Goal: Task Accomplishment & Management: Complete application form

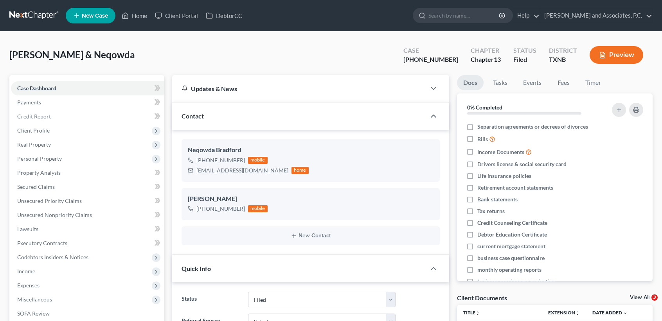
select select "5"
select select "0"
click at [130, 9] on link "Home" at bounding box center [134, 16] width 33 height 14
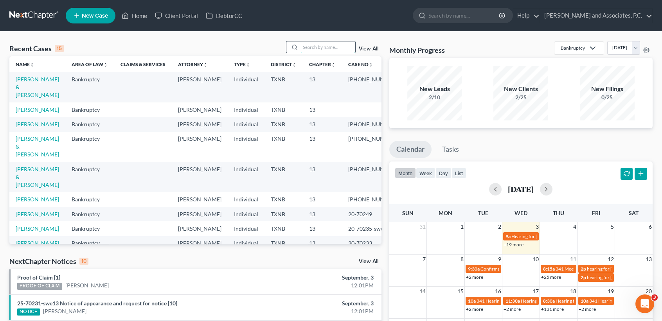
click at [316, 50] on input "search" at bounding box center [328, 47] width 55 height 11
type input "bell"
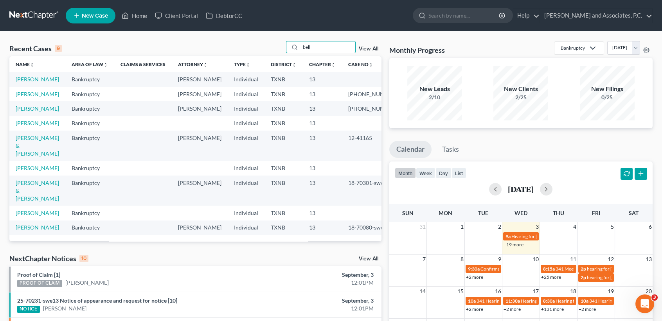
click at [24, 80] on link "[PERSON_NAME]" at bounding box center [37, 79] width 43 height 7
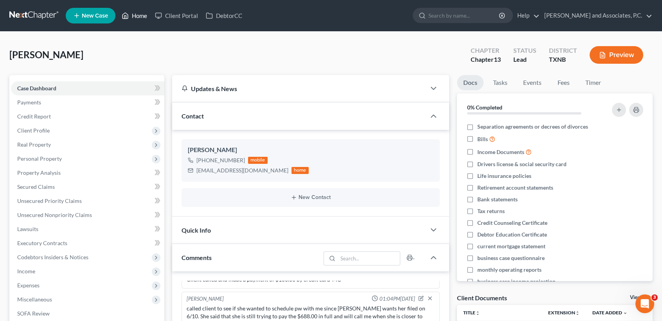
click at [146, 17] on link "Home" at bounding box center [134, 16] width 33 height 14
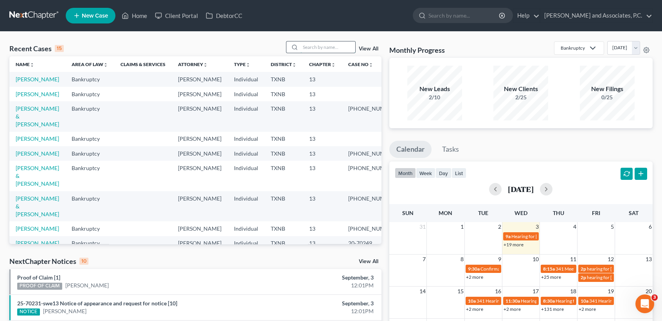
click at [316, 51] on input "search" at bounding box center [328, 47] width 55 height 11
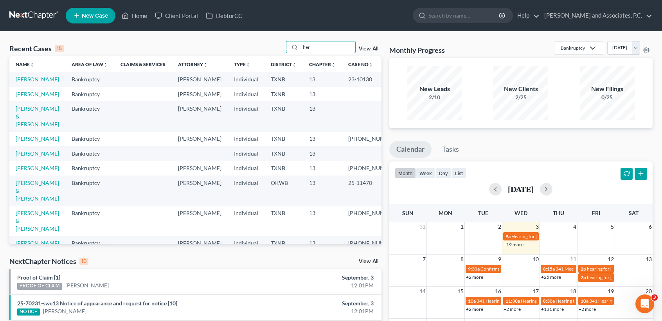
type input "her"
click at [18, 121] on td "[PERSON_NAME] & [PERSON_NAME]" at bounding box center [37, 116] width 56 height 30
click at [31, 131] on td "[PERSON_NAME] & [PERSON_NAME]" at bounding box center [37, 116] width 56 height 30
click at [31, 123] on link "[PERSON_NAME] & [PERSON_NAME]" at bounding box center [37, 116] width 43 height 22
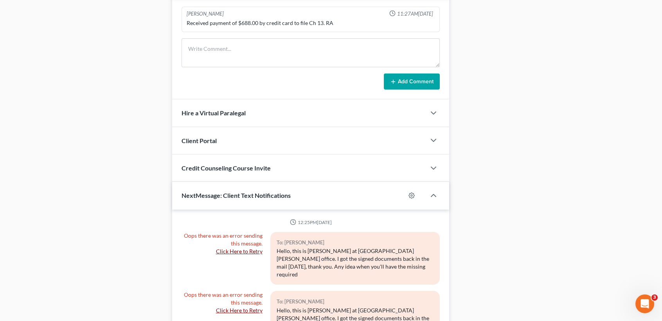
scroll to position [603, 0]
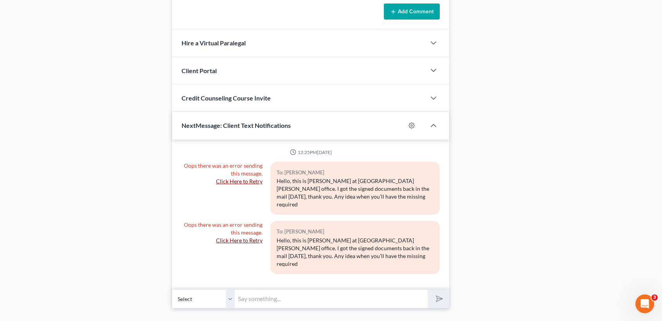
click at [337, 290] on input "text" at bounding box center [331, 299] width 193 height 19
click at [234, 290] on select "Select [PHONE_NUMBER] - [PERSON_NAME] [PHONE_NUMBER] - [PERSON_NAME]" at bounding box center [203, 299] width 63 height 19
click at [321, 227] on div "To: [PERSON_NAME]" at bounding box center [355, 231] width 157 height 9
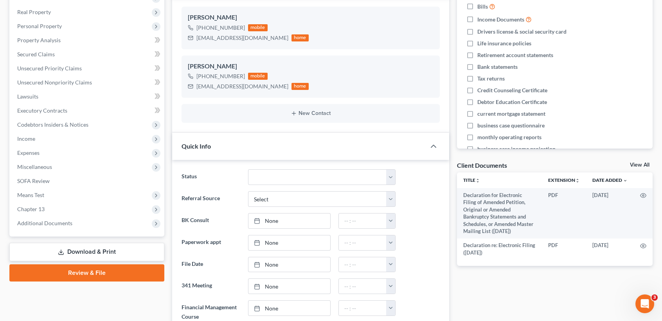
scroll to position [0, 0]
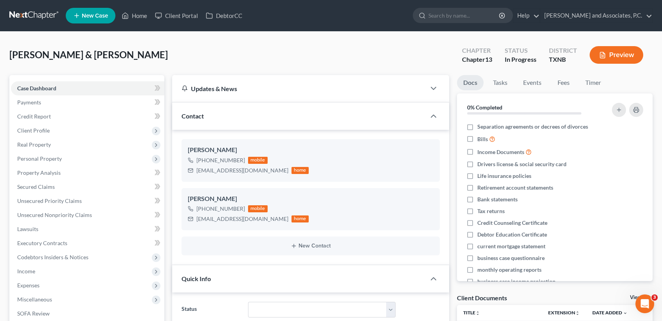
click at [214, 60] on div "[PERSON_NAME] & [PERSON_NAME] Upgraded Chapter Chapter 13 Status In [GEOGRAPHIC…" at bounding box center [331, 58] width 644 height 34
click at [146, 14] on link "Home" at bounding box center [134, 16] width 33 height 14
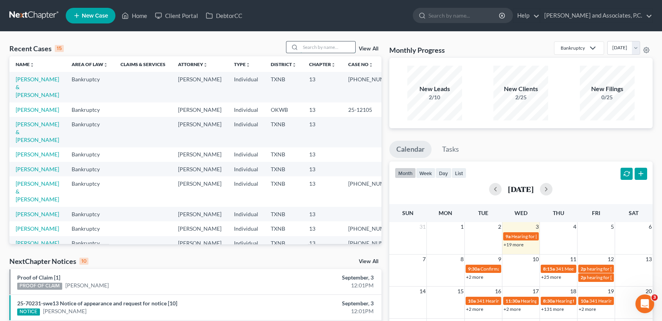
click at [336, 49] on input "search" at bounding box center [328, 47] width 55 height 11
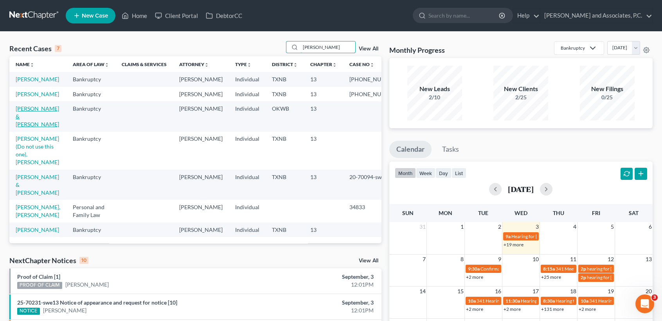
type input "[PERSON_NAME]"
click at [27, 128] on link "[PERSON_NAME] & [PERSON_NAME]" at bounding box center [37, 116] width 43 height 22
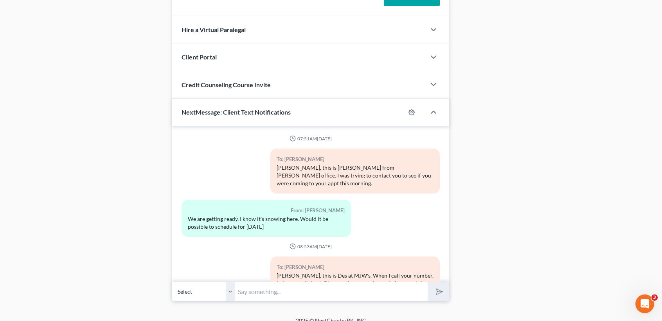
scroll to position [649, 0]
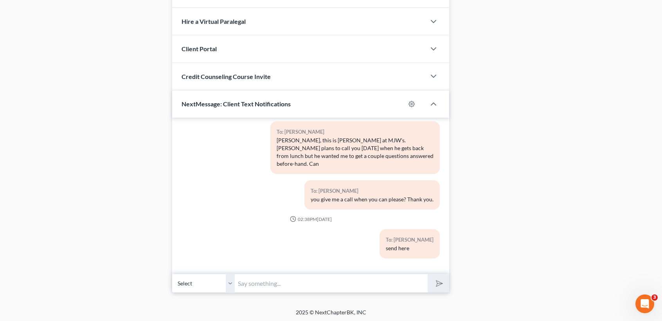
drag, startPoint x: 288, startPoint y: 283, endPoint x: 286, endPoint y: 276, distance: 6.8
click at [288, 282] on input "text" at bounding box center [331, 283] width 193 height 19
click at [339, 282] on input "text" at bounding box center [331, 283] width 193 height 19
type input "[PERSON_NAME], this is Des at [GEOGRAPHIC_DATA]. When do we expect the sale of …"
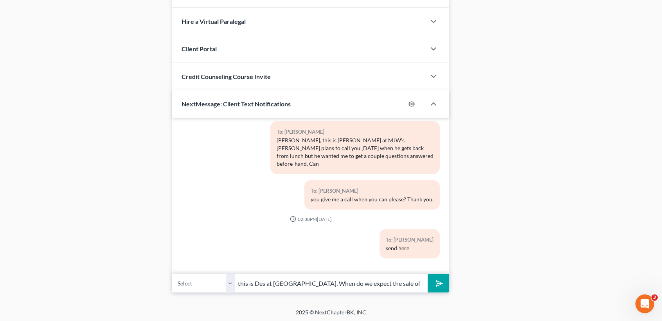
click at [428, 274] on button "submit" at bounding box center [439, 283] width 22 height 18
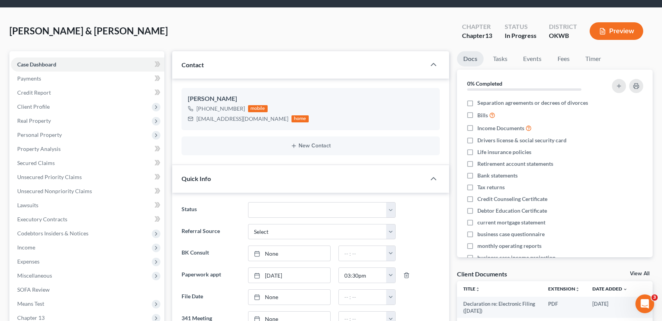
scroll to position [0, 0]
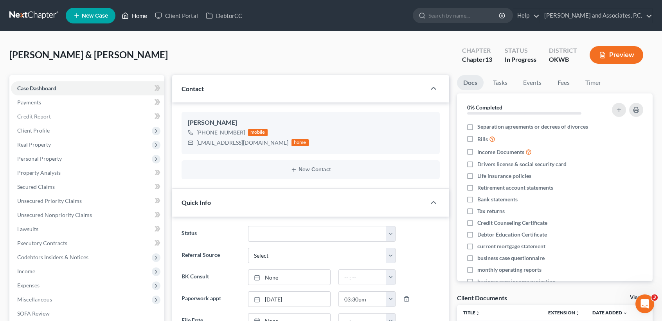
click at [133, 11] on link "Home" at bounding box center [134, 16] width 33 height 14
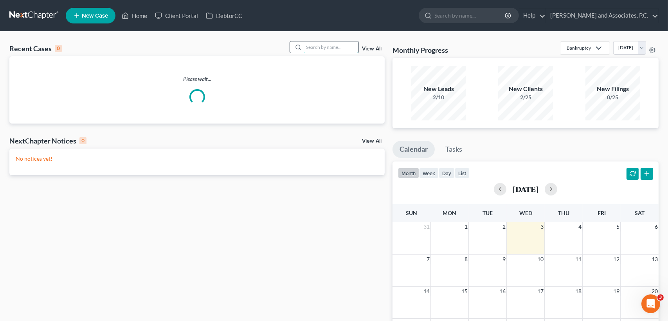
click at [333, 42] on input "search" at bounding box center [331, 47] width 55 height 11
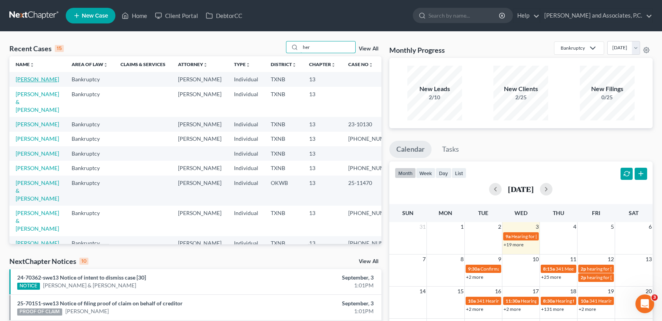
type input "her"
click at [30, 80] on link "[PERSON_NAME]" at bounding box center [37, 79] width 43 height 7
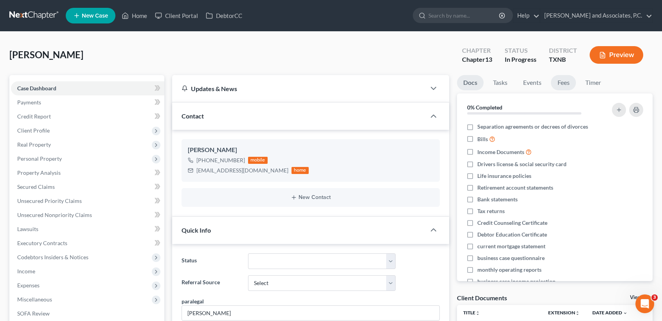
click at [559, 86] on link "Fees" at bounding box center [563, 82] width 25 height 15
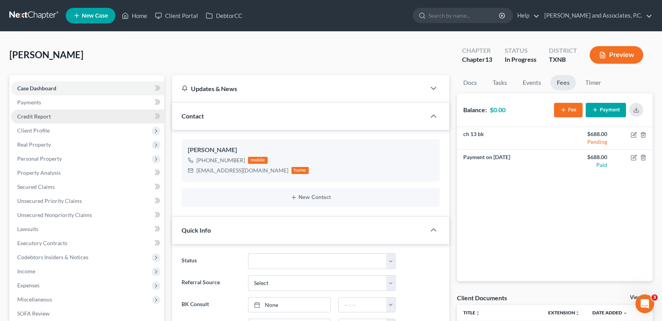
click at [59, 121] on link "Credit Report" at bounding box center [87, 117] width 153 height 14
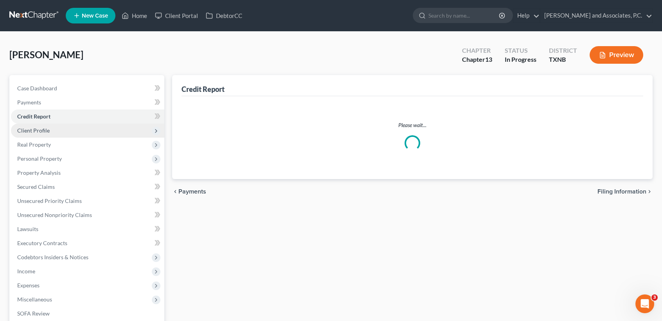
click at [51, 134] on span "Client Profile" at bounding box center [87, 131] width 153 height 14
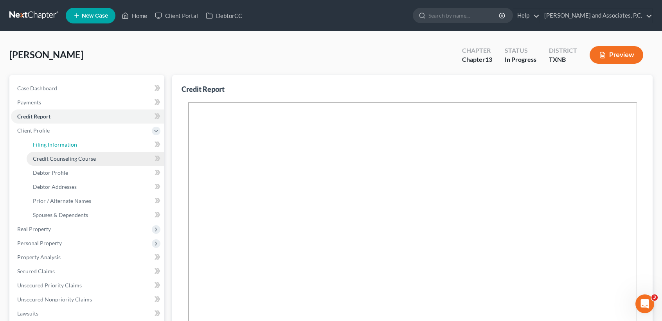
click at [47, 144] on span "Filing Information" at bounding box center [55, 144] width 44 height 7
select select "1"
select select "0"
select select "3"
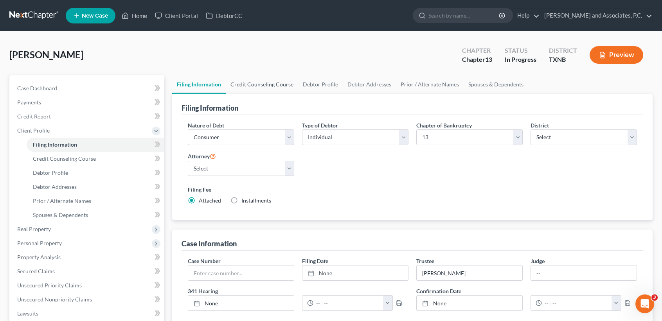
click at [267, 87] on link "Credit Counseling Course" at bounding box center [262, 84] width 72 height 19
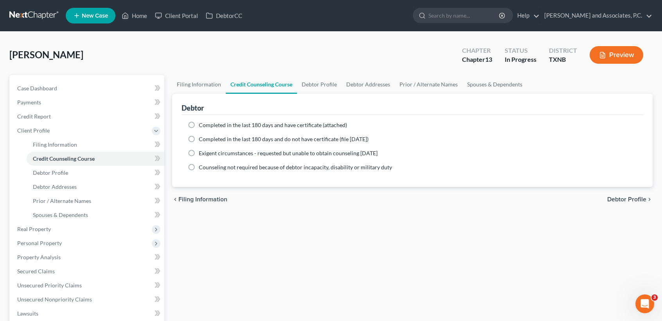
click at [199, 123] on label "Completed in the last 180 days and have certificate (attached)" at bounding box center [273, 125] width 148 height 8
click at [202, 123] on input "Completed in the last 180 days and have certificate (attached)" at bounding box center [204, 123] width 5 height 5
radio input "true"
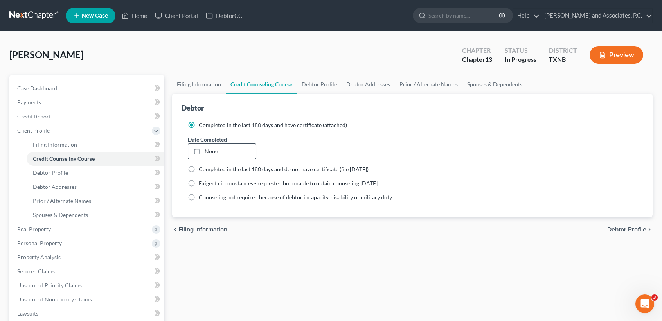
click at [217, 146] on link "None" at bounding box center [222, 151] width 68 height 15
type input "[DATE]"
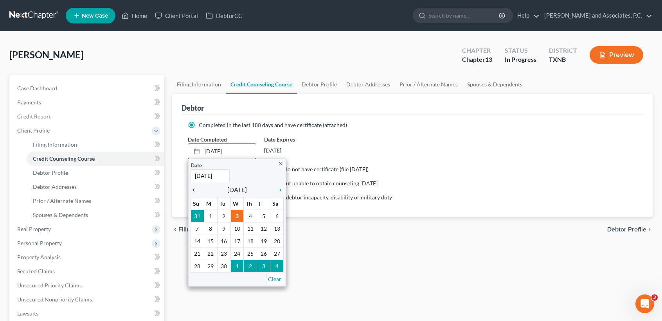
click at [196, 192] on icon "chevron_left" at bounding box center [196, 190] width 10 height 6
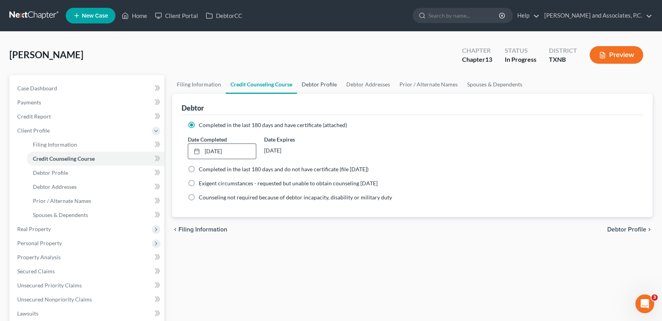
click at [312, 83] on link "Debtor Profile" at bounding box center [319, 84] width 45 height 19
select select "4"
select select "0"
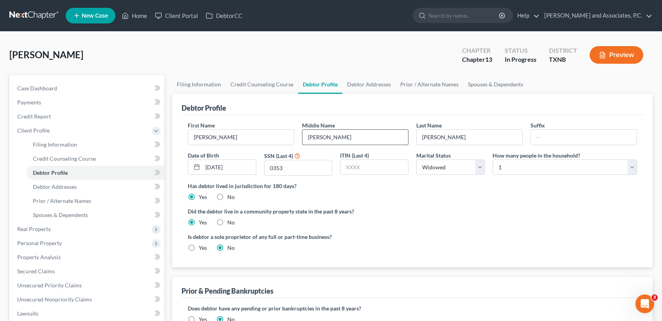
click at [353, 141] on input "[PERSON_NAME]" at bounding box center [356, 137] width 106 height 15
type input "[PERSON_NAME]"
click at [488, 209] on label "Did the debtor live in a community property state in the past 8 years?" at bounding box center [412, 212] width 449 height 8
click at [361, 81] on link "Debtor Addresses" at bounding box center [369, 84] width 53 height 19
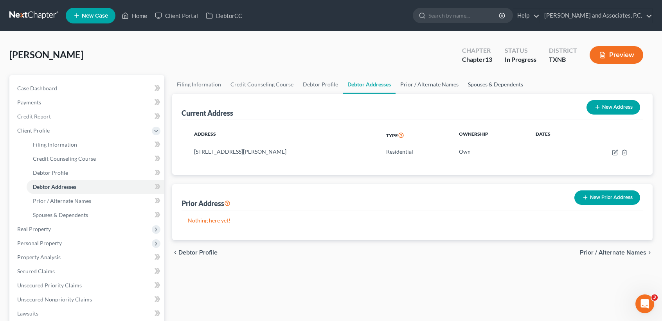
drag, startPoint x: 418, startPoint y: 80, endPoint x: 466, endPoint y: 83, distance: 47.5
click at [418, 80] on link "Prior / Alternate Names" at bounding box center [430, 84] width 68 height 19
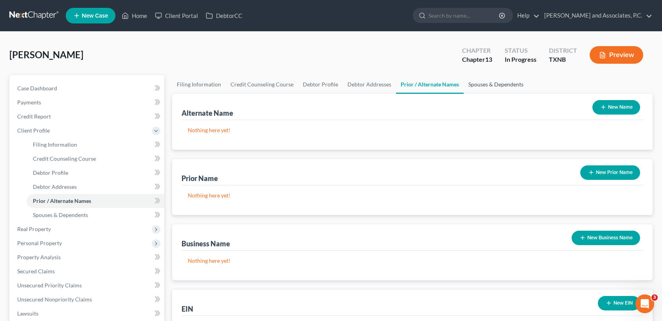
click at [482, 80] on link "Spouses & Dependents" at bounding box center [496, 84] width 65 height 19
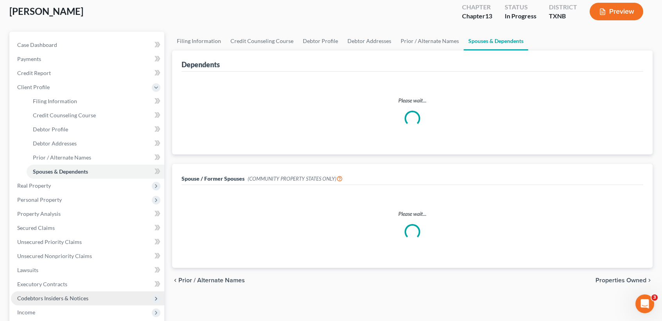
scroll to position [104, 0]
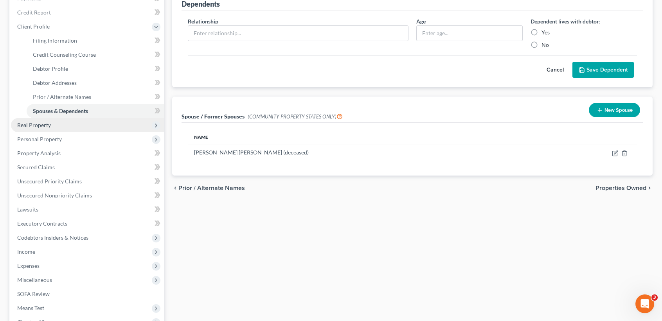
click at [32, 124] on span "Real Property" at bounding box center [34, 125] width 34 height 7
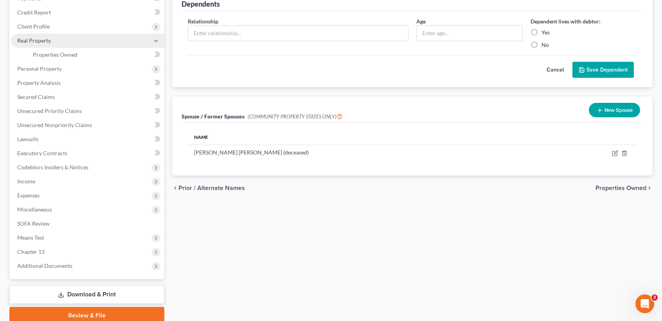
click at [59, 45] on span "Real Property" at bounding box center [87, 41] width 153 height 14
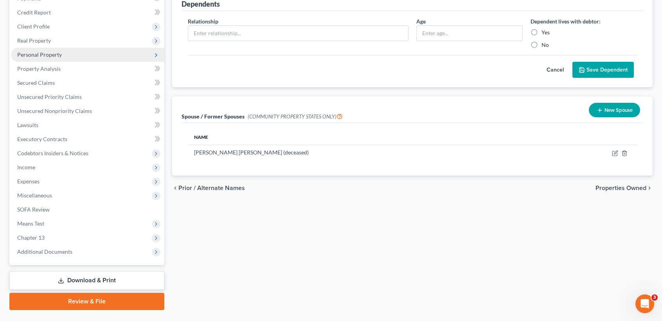
click at [61, 53] on span "Personal Property" at bounding box center [87, 55] width 153 height 14
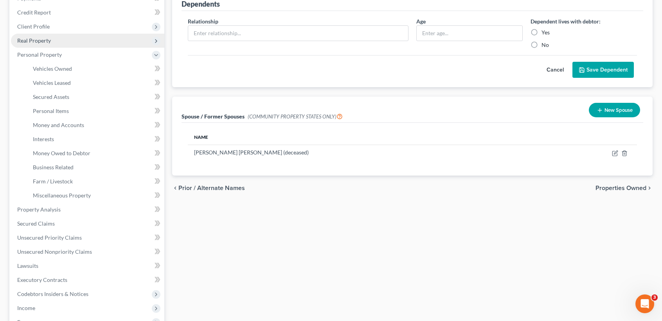
click at [66, 44] on span "Real Property" at bounding box center [87, 41] width 153 height 14
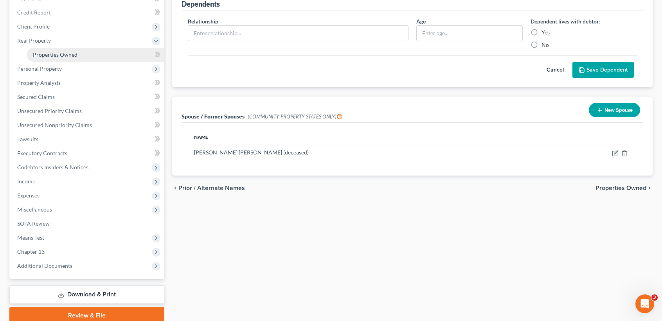
click at [66, 54] on span "Properties Owned" at bounding box center [55, 54] width 45 height 7
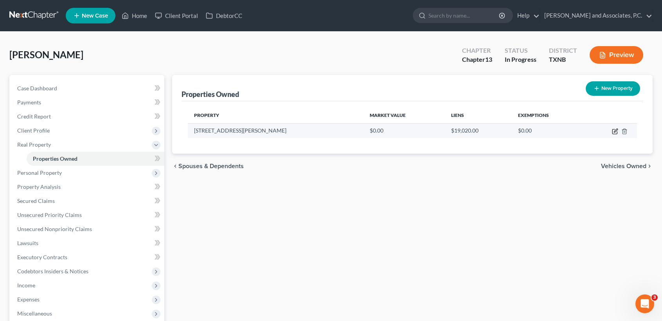
click at [614, 132] on icon "button" at bounding box center [616, 131] width 4 height 4
select select "45"
select select "242"
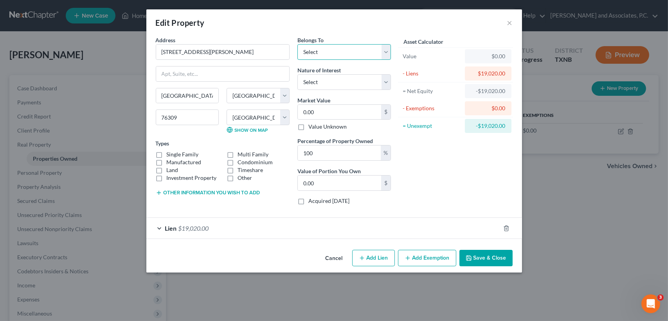
drag, startPoint x: 347, startPoint y: 53, endPoint x: 343, endPoint y: 60, distance: 8.1
click at [347, 53] on select "Select Debtor 1 Only Debtor 2 Only Debtor 1 And Debtor 2 Only At Least One Of T…" at bounding box center [345, 52] width 94 height 16
select select "0"
click at [298, 44] on select "Select Debtor 1 Only Debtor 2 Only Debtor 1 And Debtor 2 Only At Least One Of T…" at bounding box center [345, 52] width 94 height 16
click at [167, 152] on label "Single Family" at bounding box center [183, 155] width 32 height 8
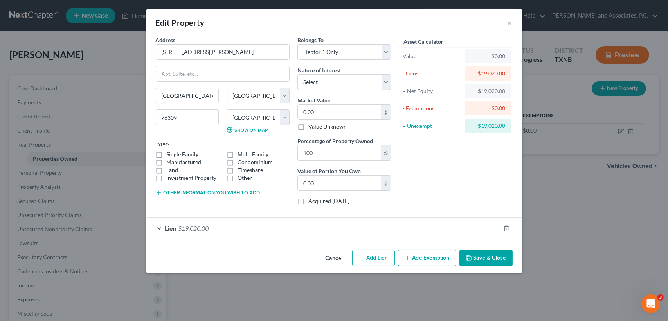
click at [170, 152] on input "Single Family" at bounding box center [172, 153] width 5 height 5
checkbox input "true"
click at [167, 168] on label "Land" at bounding box center [173, 170] width 12 height 8
click at [170, 168] on input "Land" at bounding box center [172, 168] width 5 height 5
checkbox input "true"
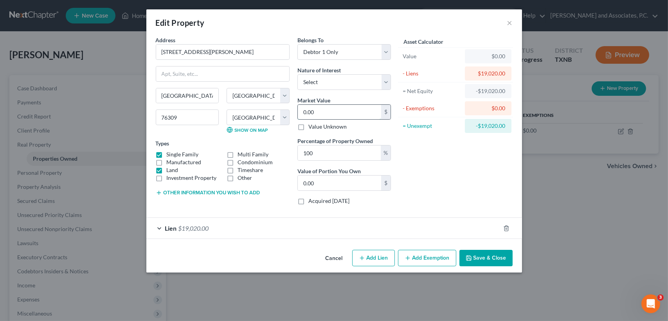
click at [346, 113] on input "0.00" at bounding box center [339, 112] width 83 height 15
type input "9"
type input "9.00"
type input "99"
type input "99.00"
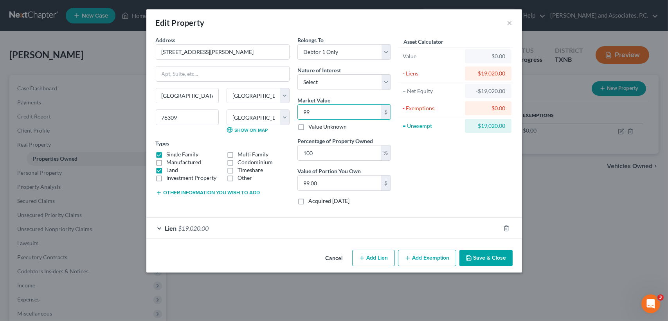
type input "993"
type input "993.00"
type input "9930"
type input "9,930.00"
type input "99309"
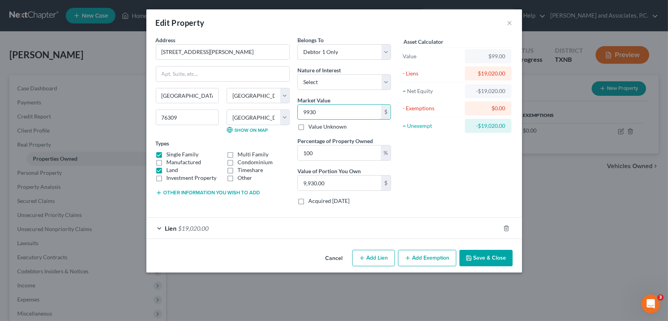
type input "99,309.00"
click at [498, 261] on button "Save & Close" at bounding box center [486, 258] width 53 height 16
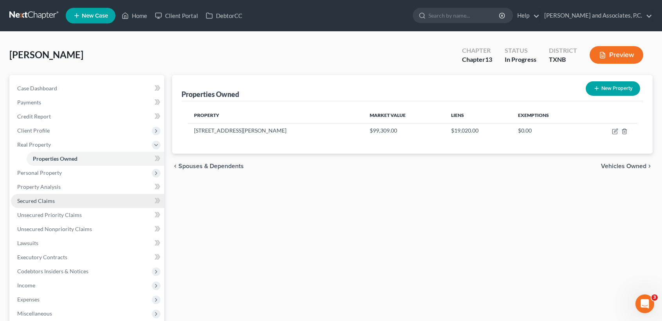
click at [20, 201] on span "Secured Claims" at bounding box center [36, 201] width 38 height 7
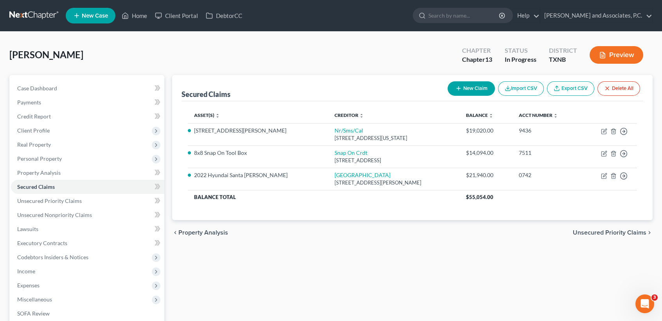
click at [466, 93] on button "New Claim" at bounding box center [471, 88] width 47 height 14
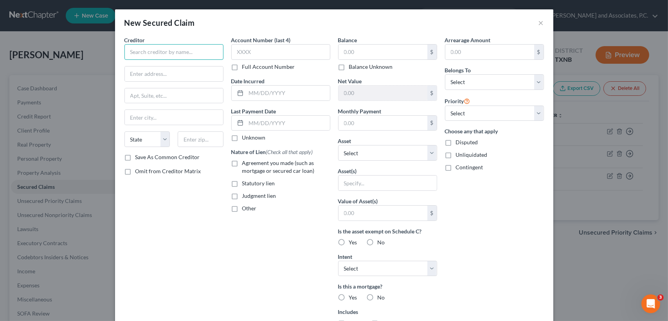
drag, startPoint x: 129, startPoint y: 54, endPoint x: 137, endPoint y: 51, distance: 8.4
click at [132, 51] on input "text" at bounding box center [174, 52] width 99 height 16
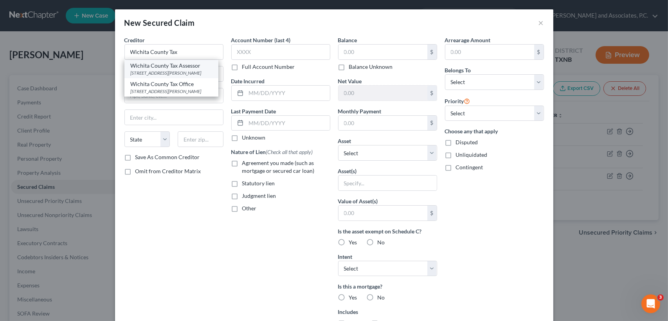
click at [180, 69] on div "Wichita County Tax Assessor" at bounding box center [171, 66] width 81 height 8
type input "Wichita County Tax Assessor"
type input "[STREET_ADDRESS][PERSON_NAME]"
type input "[GEOGRAPHIC_DATA]"
select select "45"
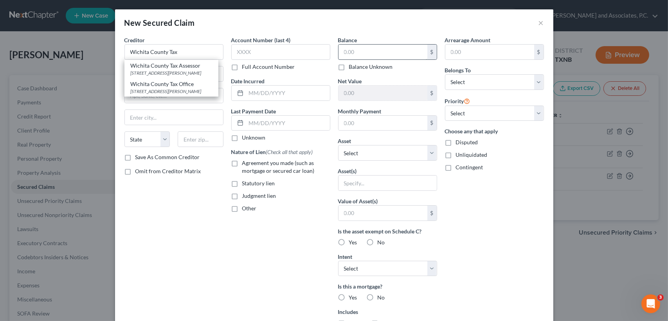
type input "76301"
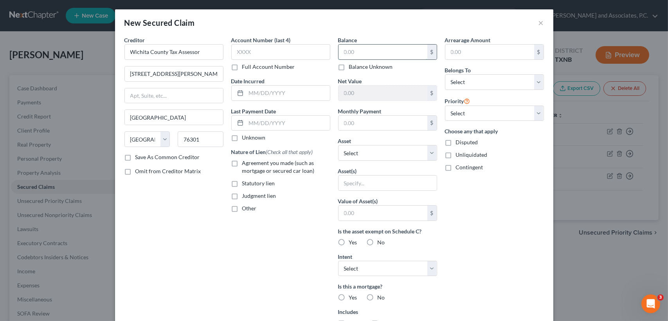
click at [397, 49] on input "text" at bounding box center [383, 52] width 89 height 15
type input "8"
type input "1"
type input "8"
type input "818.25"
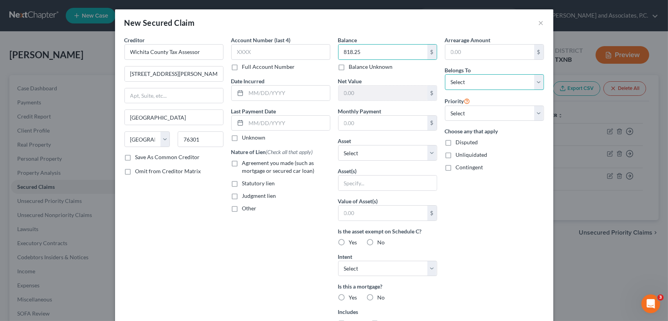
click at [527, 80] on select "Select Debtor 1 Only Debtor 2 Only Debtor 1 And Debtor 2 Only At Least One Of T…" at bounding box center [494, 82] width 99 height 16
select select "0"
click at [445, 74] on select "Select Debtor 1 Only Debtor 2 Only Debtor 1 And Debtor 2 Only At Least One Of T…" at bounding box center [494, 82] width 99 height 16
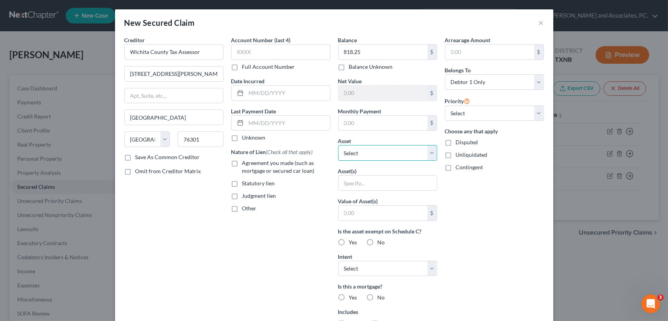
click at [384, 150] on select "Select Other Multiple Assets 2022 Hyundai Santa [PERSON_NAME] - $0.0 8x8 Snap O…" at bounding box center [387, 153] width 99 height 16
select select "4"
click at [338, 145] on select "Select Other Multiple Assets 2022 Hyundai Santa [PERSON_NAME] - $0.0 8x8 Snap O…" at bounding box center [387, 153] width 99 height 16
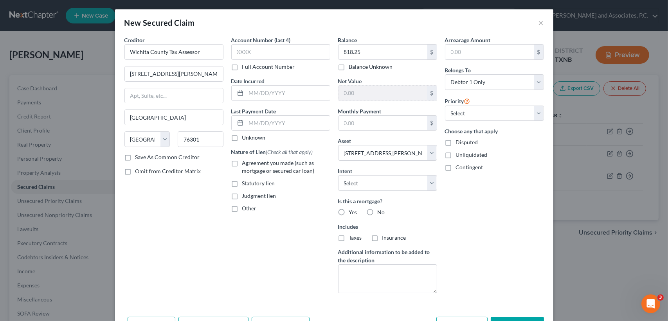
drag, startPoint x: 473, startPoint y: 211, endPoint x: 395, endPoint y: 218, distance: 78.6
click at [475, 211] on div "Arrearage Amount $ Belongs To * Select Debtor 1 Only Debtor 2 Only Debtor 1 And…" at bounding box center [494, 168] width 107 height 264
click at [378, 210] on label "No" at bounding box center [381, 213] width 7 height 8
click at [381, 210] on input "No" at bounding box center [383, 211] width 5 height 5
radio input "true"
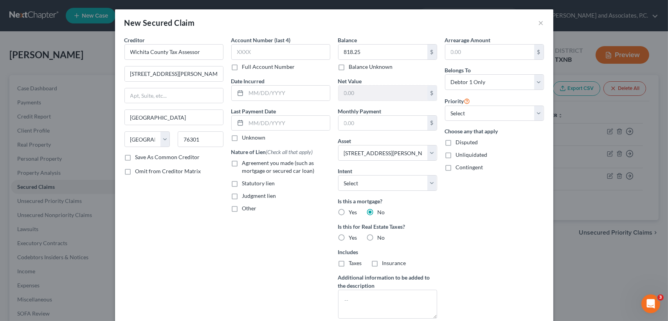
click at [349, 237] on label "Yes" at bounding box center [353, 238] width 8 height 8
click at [352, 237] on input "Yes" at bounding box center [354, 236] width 5 height 5
radio input "true"
click at [349, 234] on label "Yes" at bounding box center [353, 238] width 8 height 8
click at [352, 234] on input "Yes" at bounding box center [354, 236] width 5 height 5
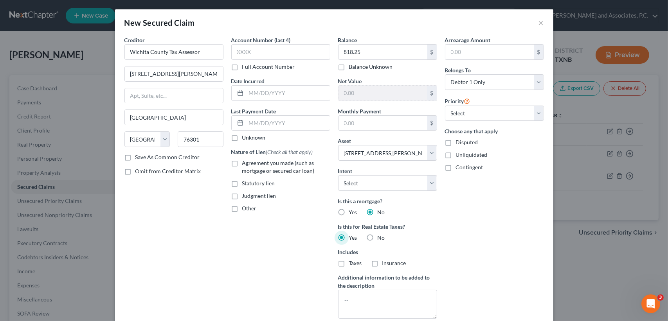
scroll to position [52, 0]
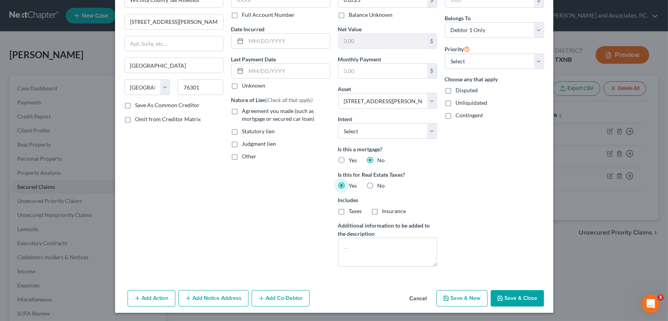
click at [503, 293] on button "Save & Close" at bounding box center [517, 299] width 53 height 16
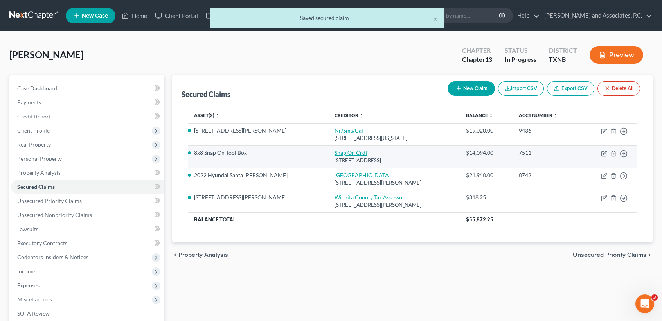
drag, startPoint x: 296, startPoint y: 149, endPoint x: 296, endPoint y: 153, distance: 4.7
click at [328, 149] on td "Snap On Crdt [STREET_ADDRESS]" at bounding box center [394, 157] width 132 height 22
click at [335, 153] on link "Snap On Crdt" at bounding box center [351, 153] width 33 height 7
select select "14"
select select "0"
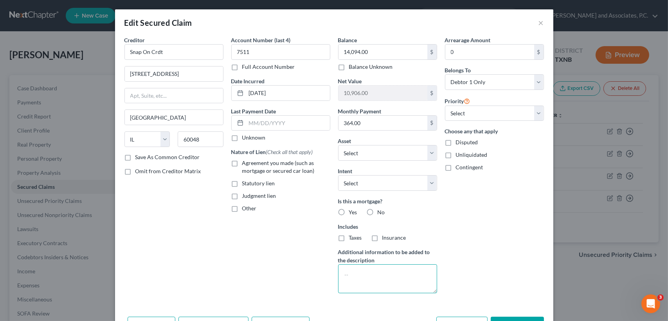
click at [366, 285] on textarea at bounding box center [387, 279] width 99 height 29
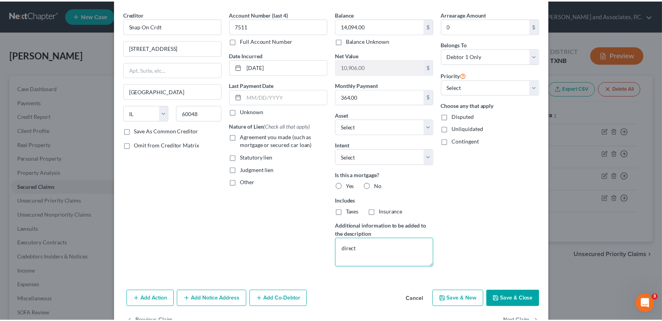
scroll to position [49, 0]
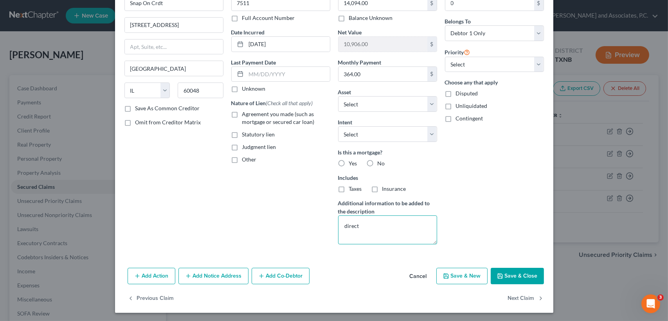
type textarea "direct"
click at [514, 279] on button "Save & Close" at bounding box center [517, 276] width 53 height 16
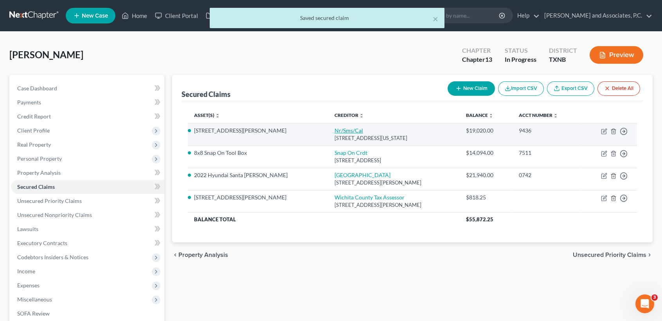
click at [335, 130] on link "Nr/Sms/Cal" at bounding box center [349, 130] width 29 height 7
select select "39"
select select "0"
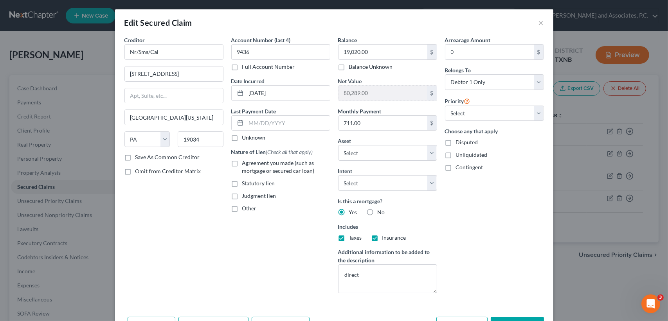
click at [507, 318] on button "Save & Close" at bounding box center [517, 325] width 53 height 16
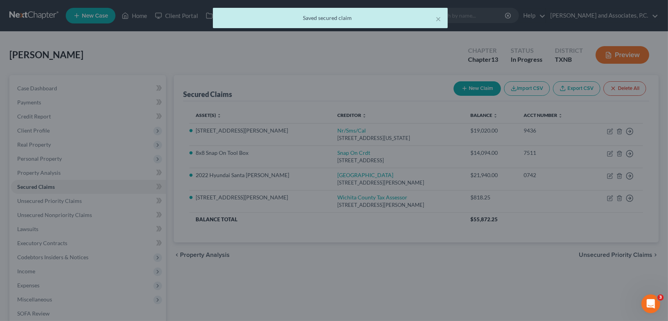
select select "4"
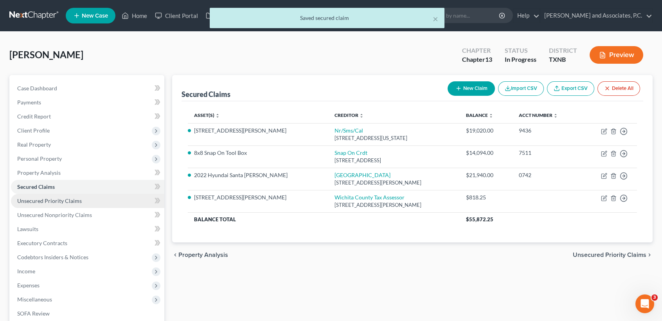
click at [59, 206] on link "Unsecured Priority Claims" at bounding box center [87, 201] width 153 height 14
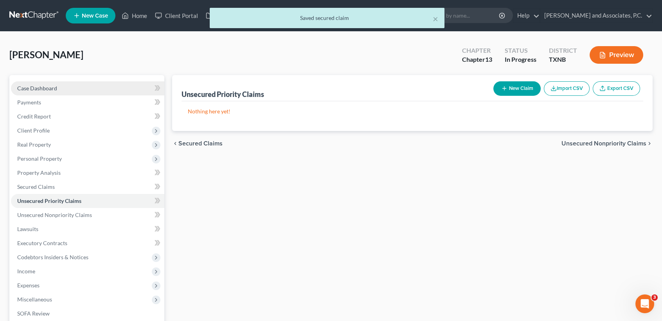
click at [31, 86] on span "Case Dashboard" at bounding box center [37, 88] width 40 height 7
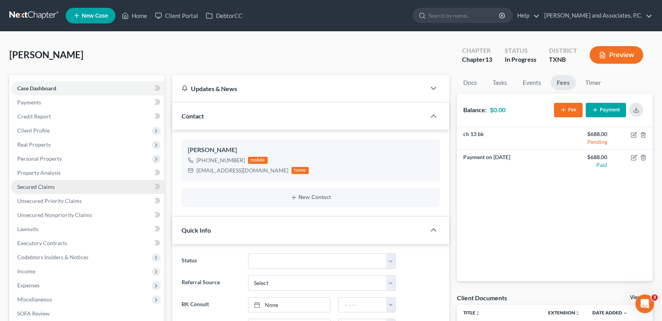
click at [49, 187] on span "Secured Claims" at bounding box center [36, 187] width 38 height 7
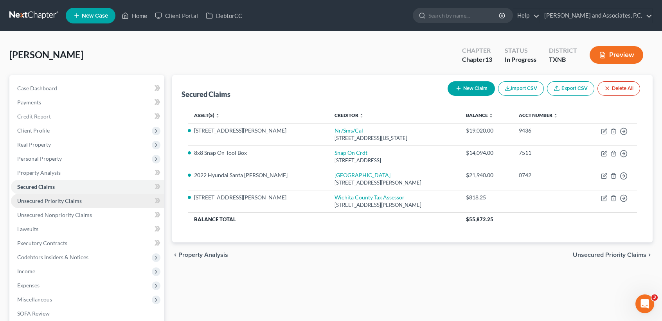
click at [66, 202] on span "Unsecured Priority Claims" at bounding box center [49, 201] width 65 height 7
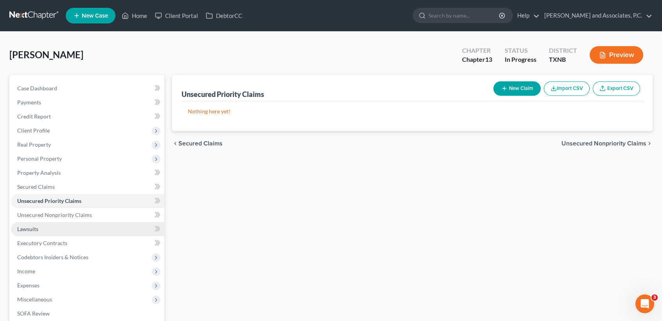
drag, startPoint x: 66, startPoint y: 223, endPoint x: 69, endPoint y: 218, distance: 6.3
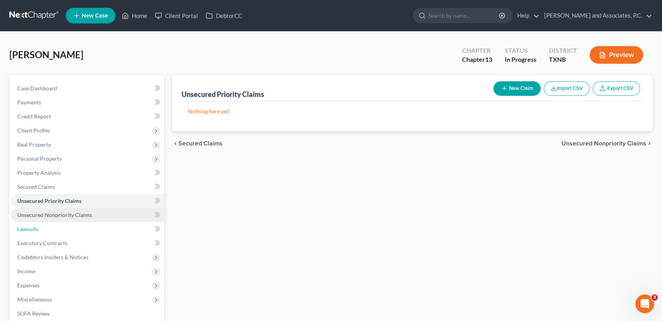
click at [66, 223] on link "Lawsuits" at bounding box center [87, 229] width 153 height 14
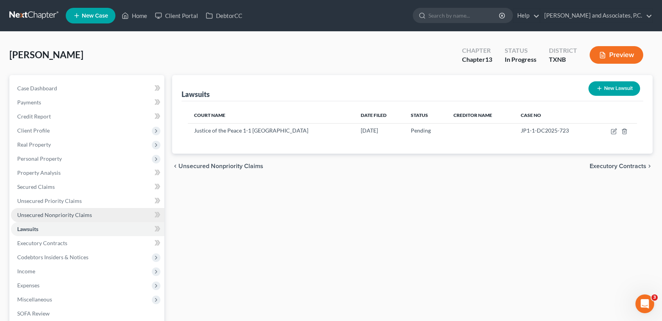
click at [56, 215] on span "Unsecured Nonpriority Claims" at bounding box center [54, 215] width 75 height 7
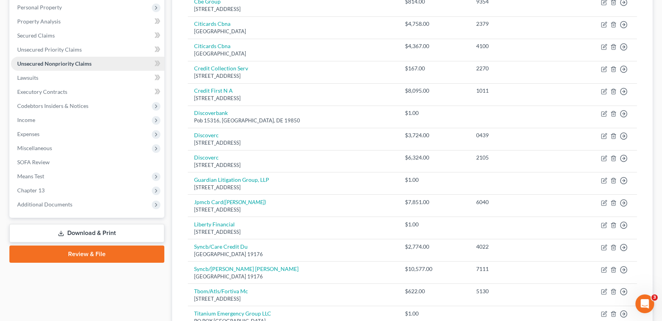
scroll to position [19, 0]
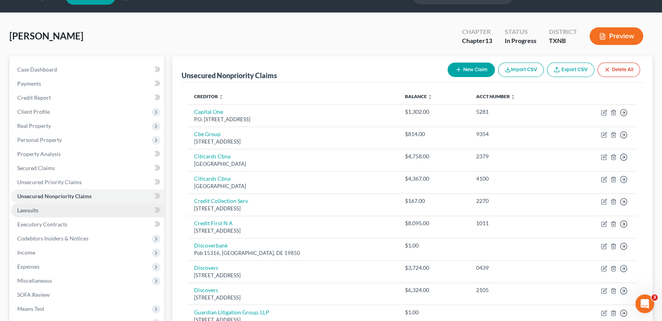
click at [40, 214] on link "Lawsuits" at bounding box center [87, 211] width 153 height 14
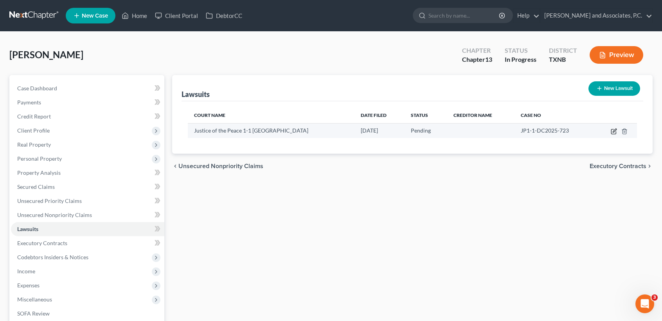
click at [617, 130] on icon "button" at bounding box center [614, 131] width 6 height 6
select select "45"
select select "0"
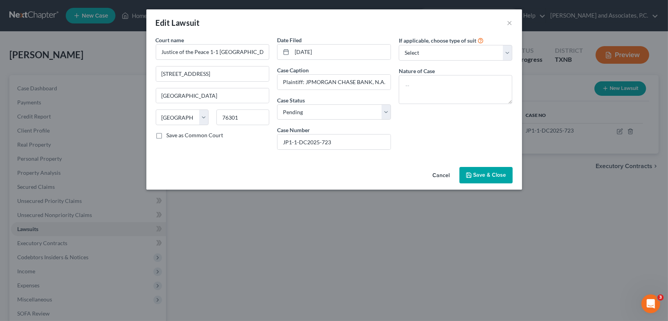
click at [497, 174] on span "Save & Close" at bounding box center [490, 175] width 33 height 7
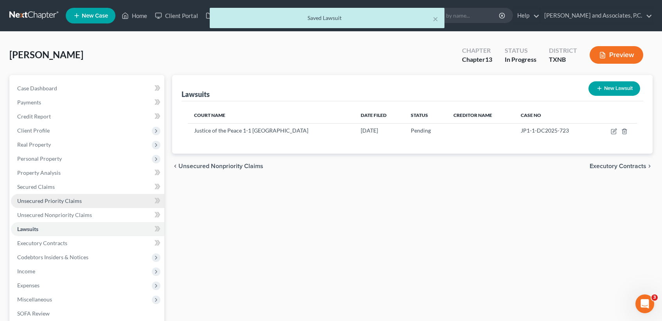
click at [60, 201] on span "Unsecured Priority Claims" at bounding box center [49, 201] width 65 height 7
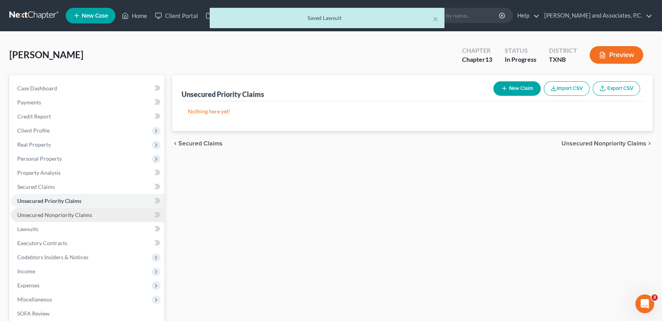
click at [59, 218] on link "Unsecured Nonpriority Claims" at bounding box center [87, 215] width 153 height 14
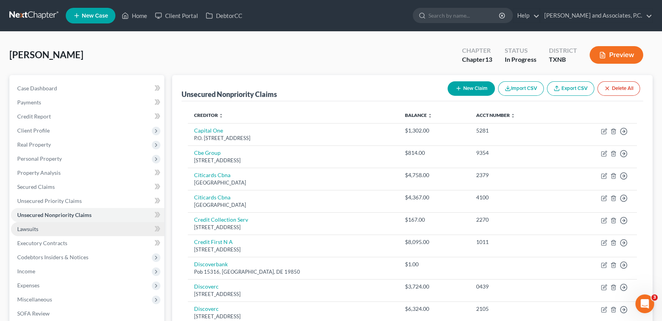
click at [34, 229] on span "Lawsuits" at bounding box center [27, 229] width 21 height 7
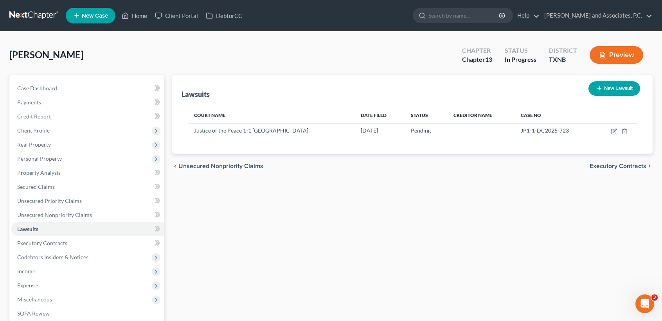
click at [612, 82] on button "New Lawsuit" at bounding box center [615, 88] width 52 height 14
select select "0"
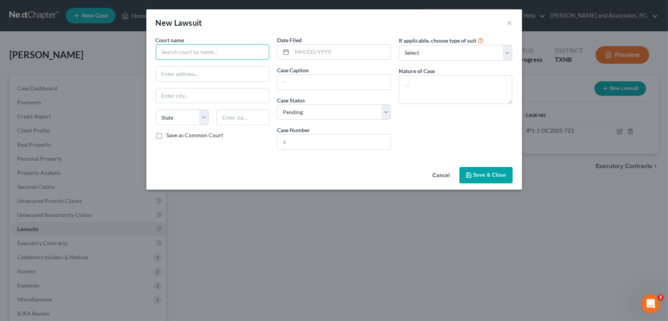
click at [236, 58] on input "text" at bounding box center [213, 52] width 114 height 16
type input "In the 78th District Court"
paste input "[STREET_ADDRESS]"
type input "[STREET_ADDRESS]"
drag, startPoint x: 249, startPoint y: 123, endPoint x: 245, endPoint y: 119, distance: 5.3
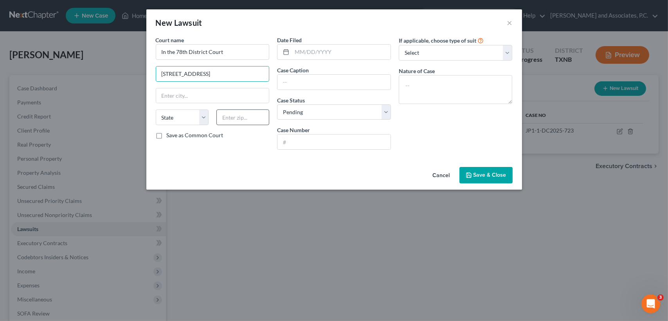
click at [249, 123] on div "State [US_STATE] AK AR AZ CA CO CT DE DC [GEOGRAPHIC_DATA] [GEOGRAPHIC_DATA] GU…" at bounding box center [213, 121] width 122 height 22
click at [250, 121] on input "text" at bounding box center [243, 118] width 53 height 16
click at [245, 119] on input "text" at bounding box center [243, 118] width 53 height 16
type input "76301"
type input "[GEOGRAPHIC_DATA]"
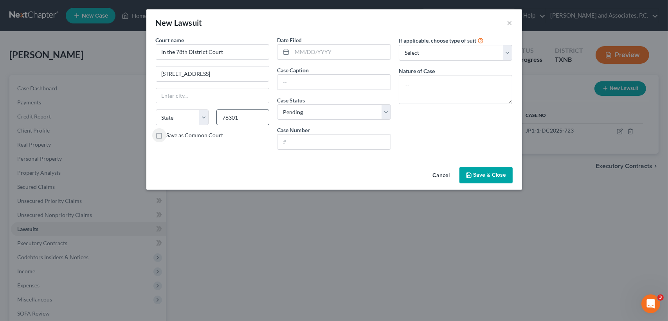
select select "45"
click at [309, 48] on input "text" at bounding box center [341, 52] width 99 height 15
type input "[DATE]"
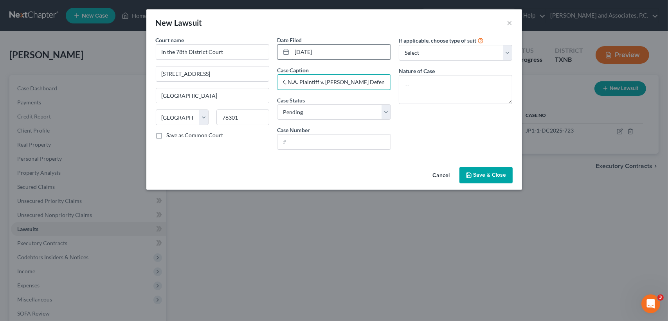
scroll to position [0, 25]
type input "CITIBANK, N.A. Plaintiff v. [PERSON_NAME] Defendant(s)"
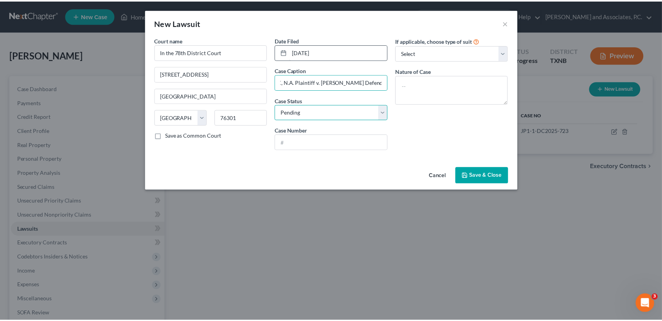
scroll to position [0, 0]
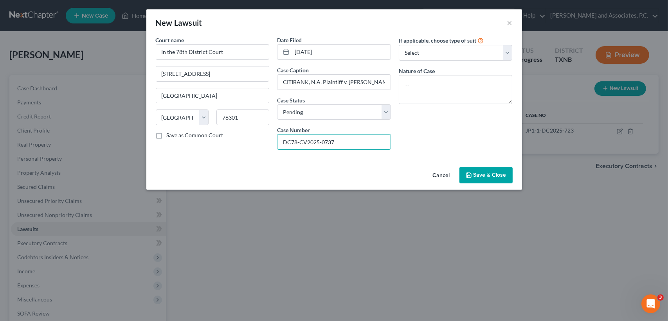
type input "DC78-CV2025-0737"
click at [484, 170] on button "Save & Close" at bounding box center [486, 175] width 53 height 16
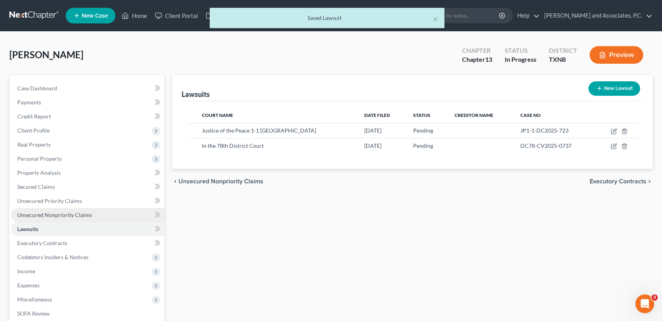
click at [53, 208] on link "Unsecured Nonpriority Claims" at bounding box center [87, 215] width 153 height 14
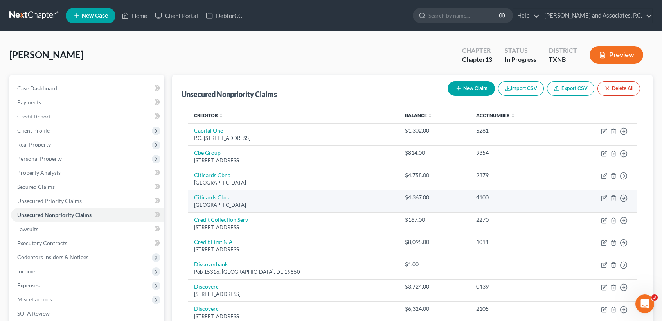
click at [215, 199] on link "Citicards Cbna" at bounding box center [212, 197] width 36 height 7
select select "43"
select select "2"
select select "0"
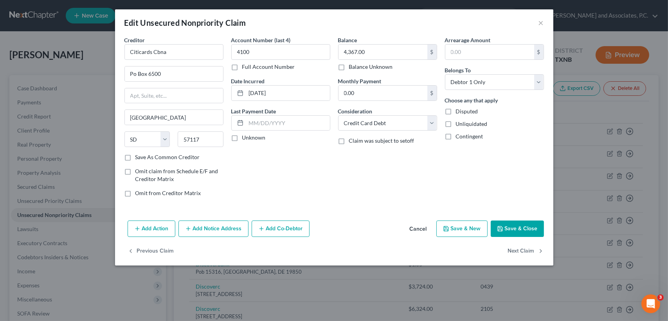
click at [217, 223] on button "Add Notice Address" at bounding box center [214, 229] width 70 height 16
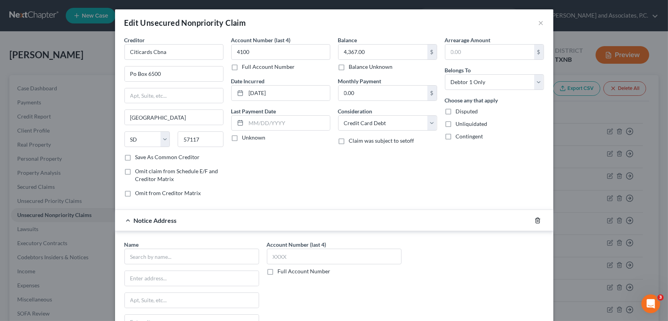
click at [536, 223] on icon "button" at bounding box center [538, 221] width 6 height 6
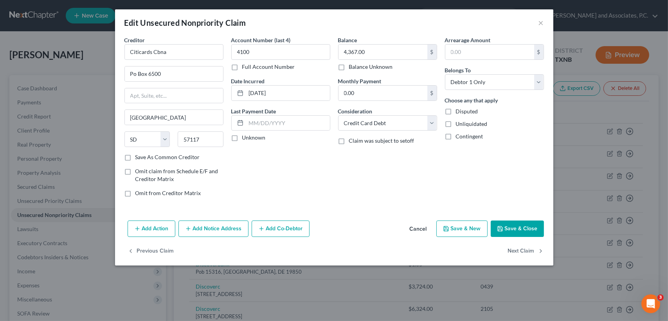
click at [520, 233] on button "Save & Close" at bounding box center [517, 229] width 53 height 16
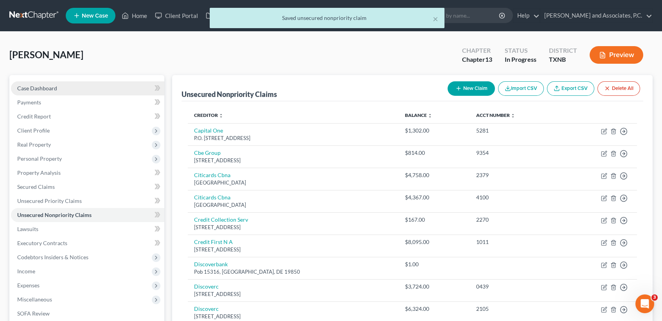
click at [89, 92] on link "Case Dashboard" at bounding box center [87, 88] width 153 height 14
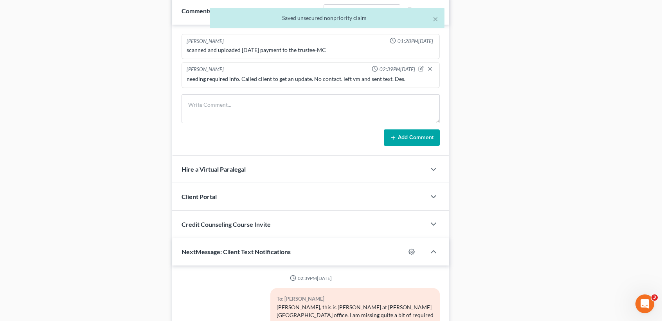
scroll to position [568, 0]
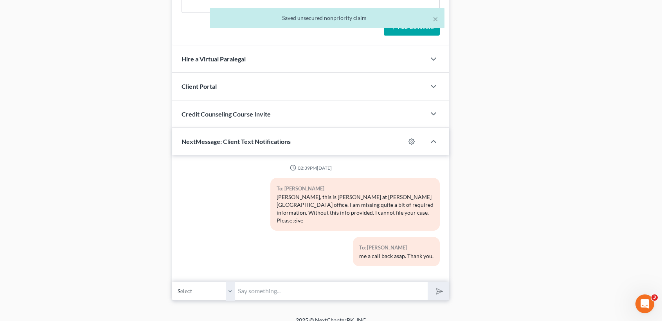
click at [301, 289] on input "text" at bounding box center [331, 291] width 193 height 19
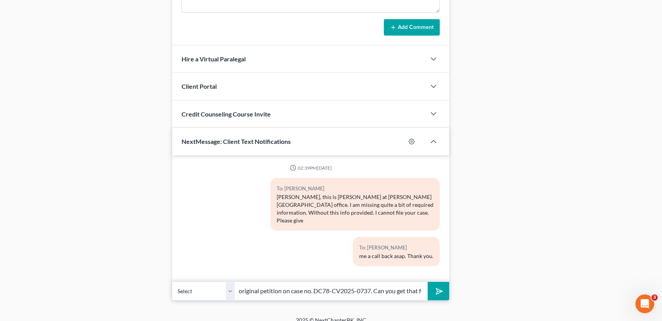
scroll to position [0, 81]
type input "[PERSON_NAME], I need the original petition on case no. DC78-CV2025-0737. Can y…"
click at [428, 282] on button "submit" at bounding box center [439, 291] width 22 height 18
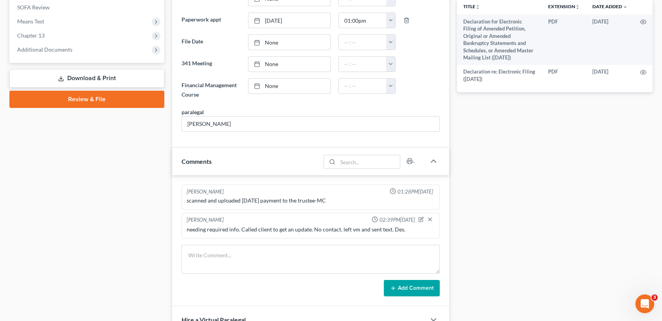
scroll to position [0, 0]
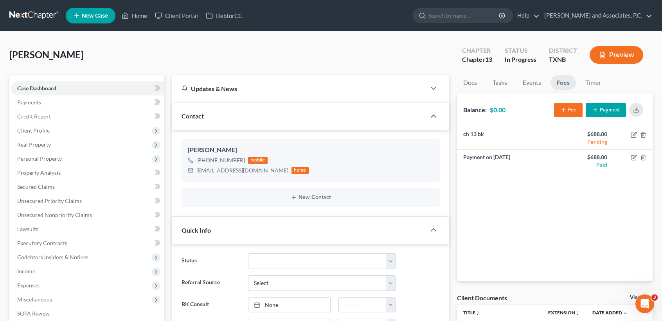
click at [134, 23] on ul "New Case Home Client Portal DebtorCC - No Result - See all results Or Press Ent…" at bounding box center [359, 15] width 587 height 20
click at [135, 16] on link "Home" at bounding box center [134, 16] width 33 height 14
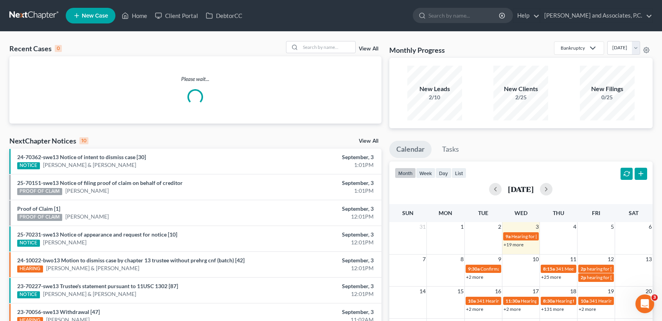
click at [338, 54] on div "Recent Cases 0 View All" at bounding box center [195, 48] width 372 height 15
click at [337, 53] on input "search" at bounding box center [328, 47] width 55 height 11
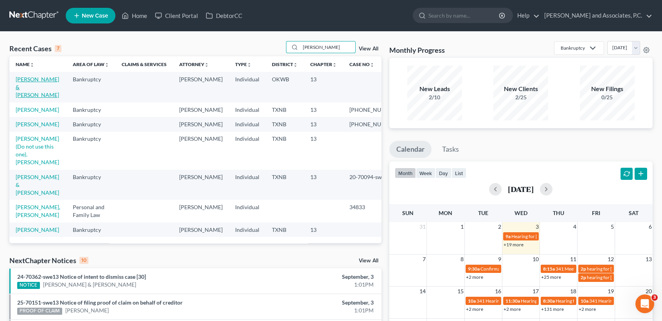
type input "[PERSON_NAME]"
click at [26, 89] on link "[PERSON_NAME] & [PERSON_NAME]" at bounding box center [37, 87] width 43 height 22
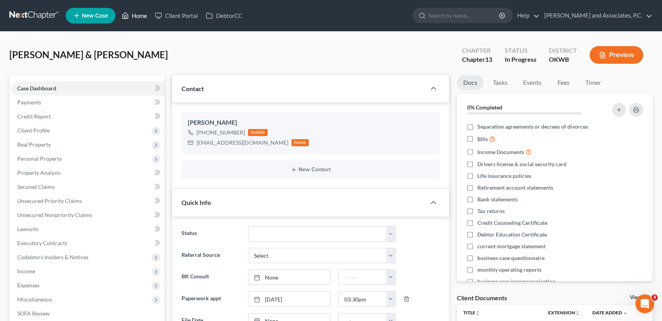
click at [138, 18] on link "Home" at bounding box center [134, 16] width 33 height 14
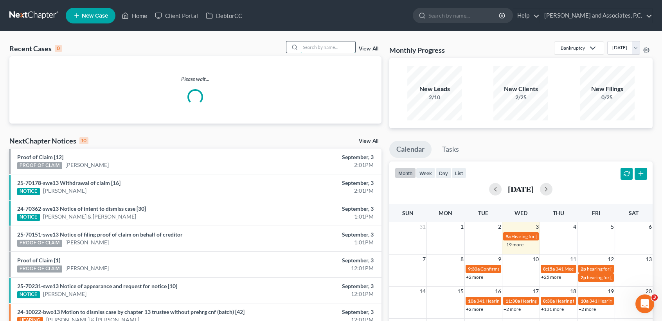
click at [347, 46] on input "search" at bounding box center [328, 47] width 55 height 11
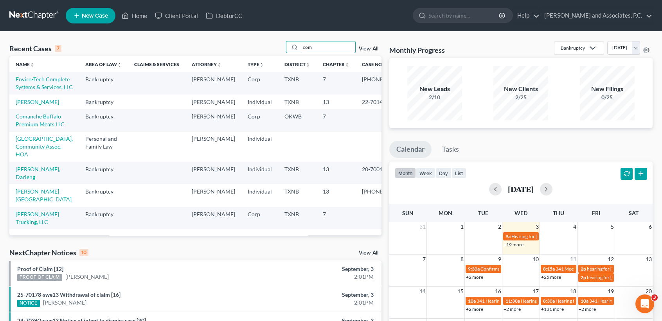
type input "com"
click at [29, 128] on link "Comanche Buffalo Premium Meats LLC" at bounding box center [40, 120] width 49 height 14
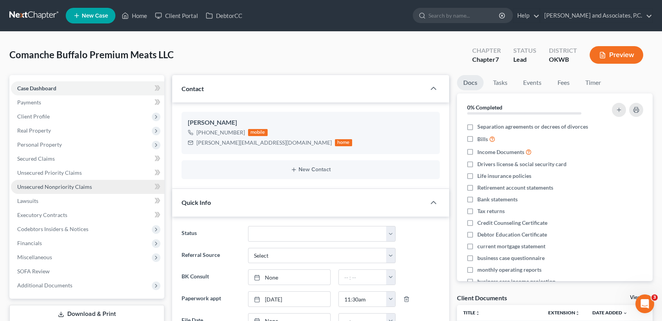
click at [48, 187] on span "Unsecured Nonpriority Claims" at bounding box center [54, 187] width 75 height 7
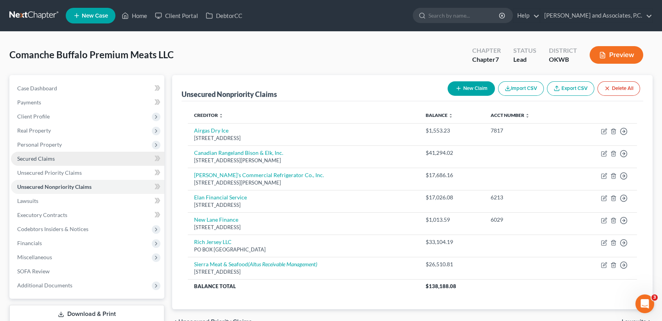
click at [73, 165] on link "Secured Claims" at bounding box center [87, 159] width 153 height 14
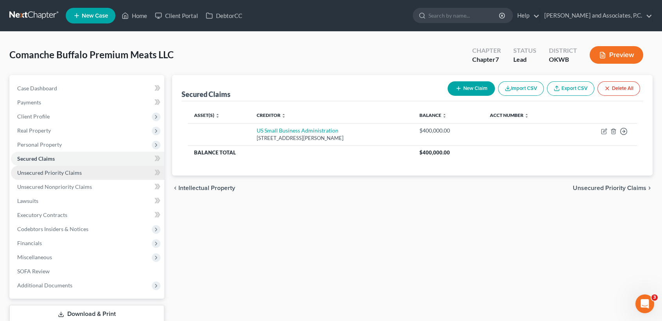
click at [74, 171] on span "Unsecured Priority Claims" at bounding box center [49, 173] width 65 height 7
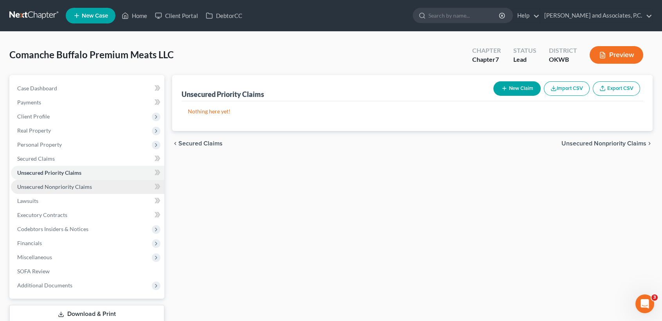
click at [105, 187] on link "Unsecured Nonpriority Claims" at bounding box center [87, 187] width 153 height 14
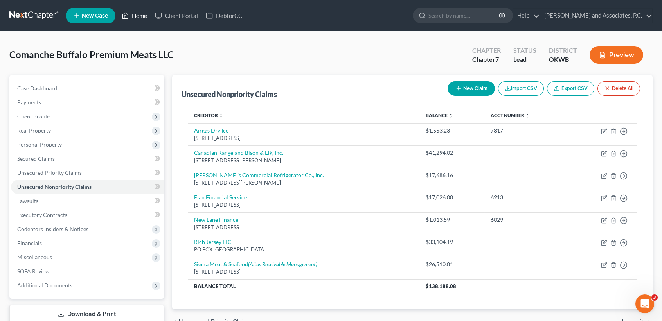
click at [142, 12] on link "Home" at bounding box center [134, 16] width 33 height 14
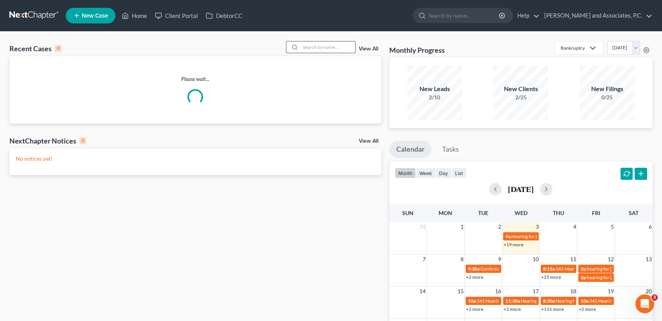
click at [318, 44] on input "search" at bounding box center [328, 47] width 55 height 11
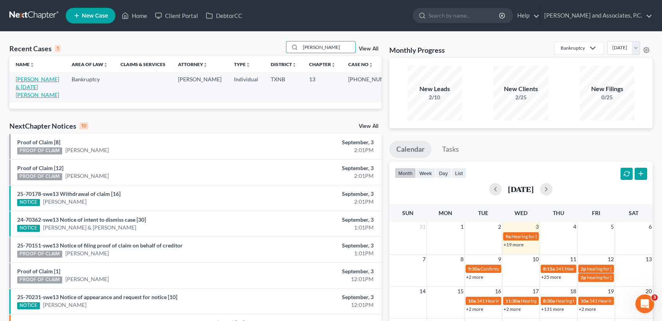
type input "[PERSON_NAME]"
click at [41, 87] on link "[PERSON_NAME] & [DATE][PERSON_NAME]" at bounding box center [37, 87] width 43 height 22
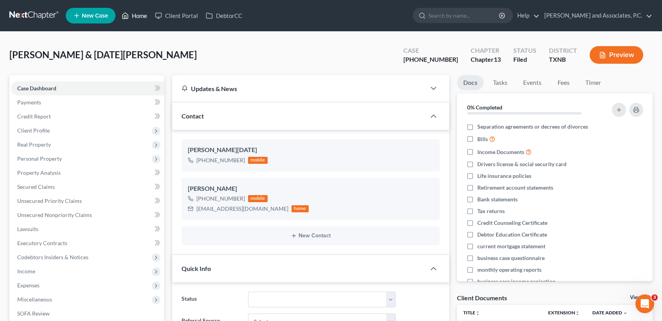
click at [136, 15] on link "Home" at bounding box center [134, 16] width 33 height 14
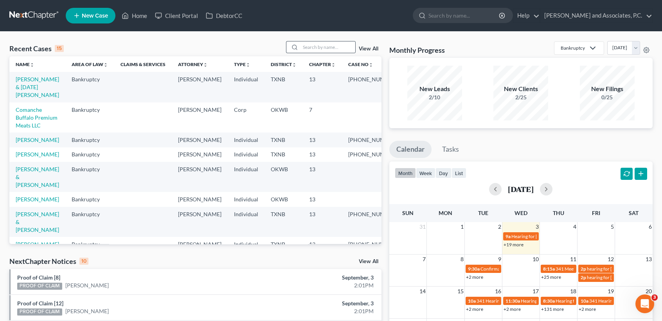
click at [292, 48] on icon at bounding box center [295, 47] width 6 height 6
click at [294, 49] on icon at bounding box center [295, 47] width 6 height 6
click at [311, 51] on input "search" at bounding box center [328, 47] width 55 height 11
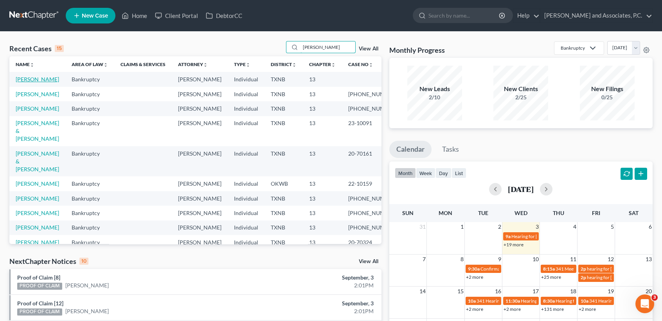
type input "[PERSON_NAME]"
click at [24, 80] on link "[PERSON_NAME]" at bounding box center [37, 79] width 43 height 7
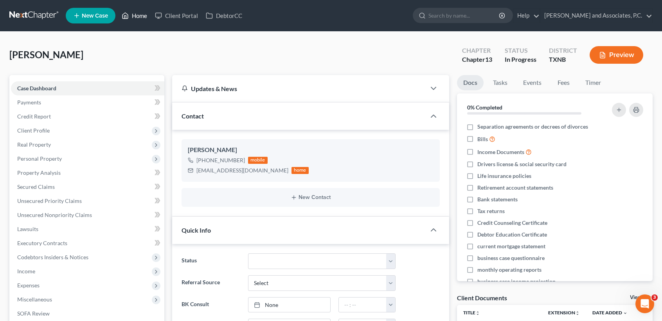
click at [122, 15] on link "Home" at bounding box center [134, 16] width 33 height 14
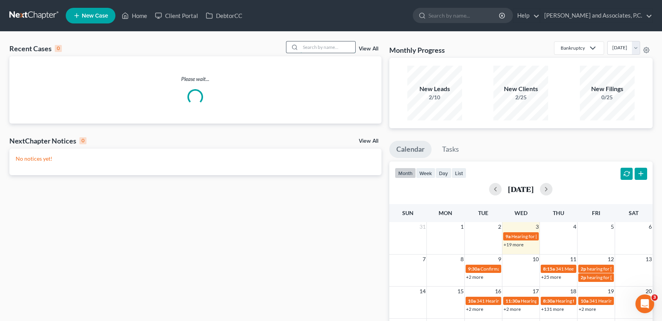
click at [325, 43] on input "search" at bounding box center [328, 47] width 55 height 11
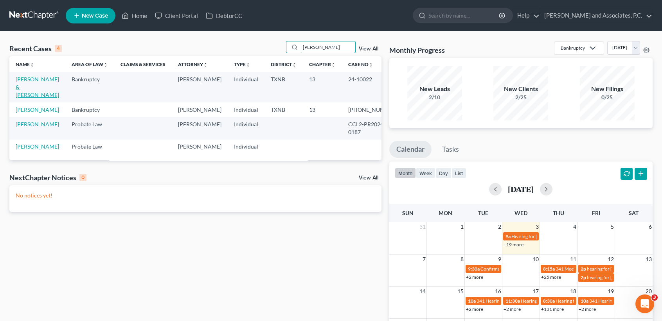
type input "[PERSON_NAME]"
click at [34, 79] on link "[PERSON_NAME] & [PERSON_NAME]" at bounding box center [37, 87] width 43 height 22
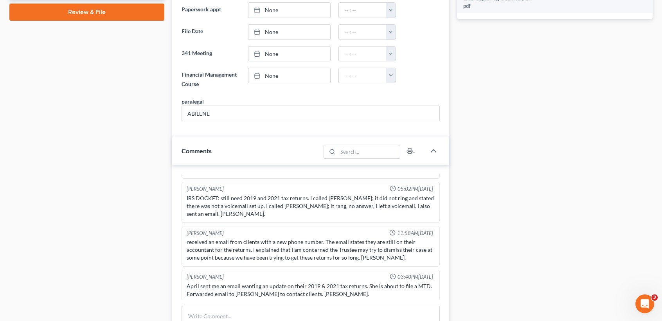
scroll to position [417, 0]
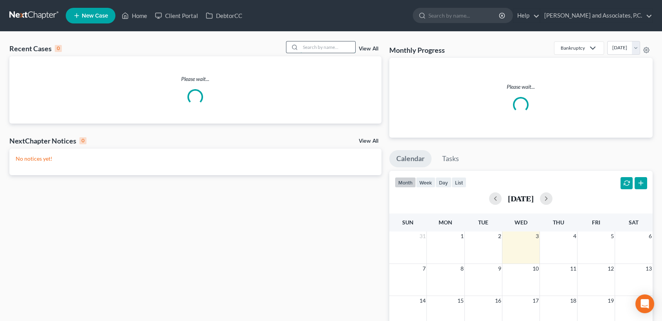
click at [307, 49] on input "search" at bounding box center [328, 47] width 55 height 11
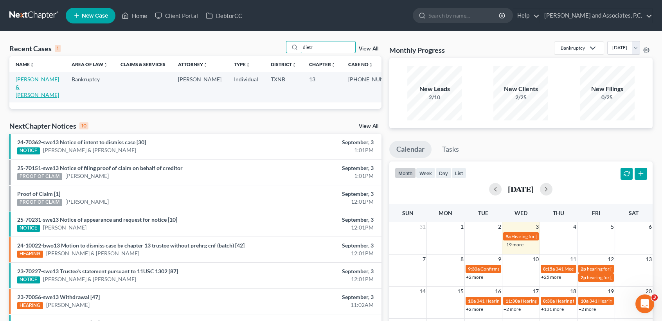
type input "dietr"
click at [28, 87] on link "[PERSON_NAME] & [PERSON_NAME]" at bounding box center [37, 87] width 43 height 22
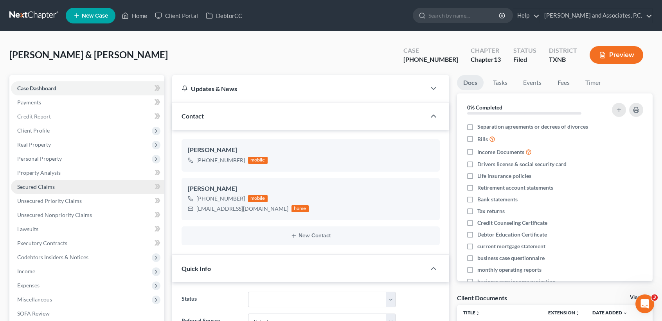
click at [57, 180] on link "Secured Claims" at bounding box center [87, 187] width 153 height 14
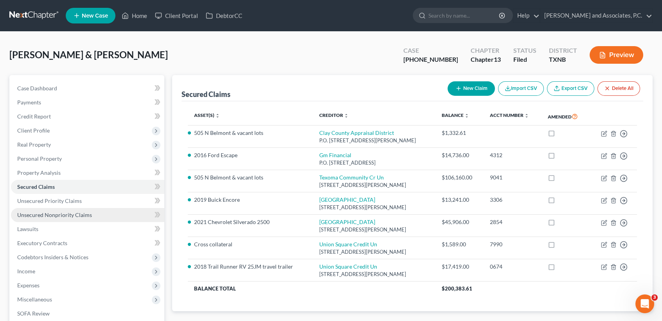
click at [58, 214] on span "Unsecured Nonpriority Claims" at bounding box center [54, 215] width 75 height 7
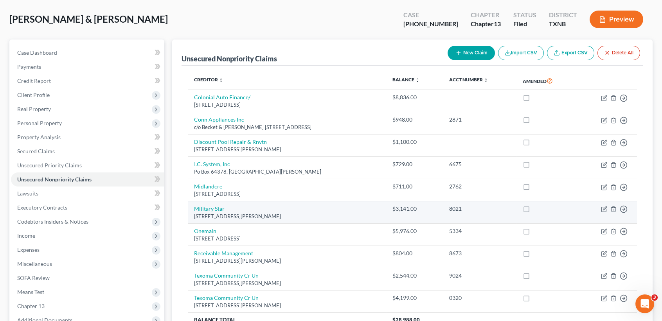
scroll to position [104, 0]
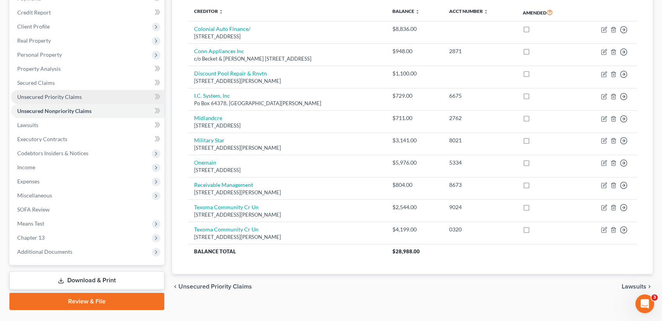
click at [70, 96] on span "Unsecured Priority Claims" at bounding box center [49, 97] width 65 height 7
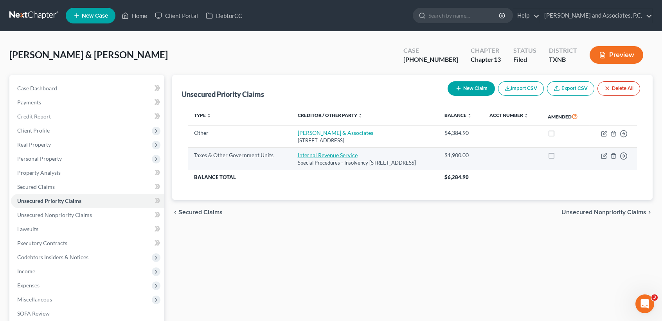
click at [321, 152] on link "Internal Revenue Service" at bounding box center [328, 155] width 60 height 7
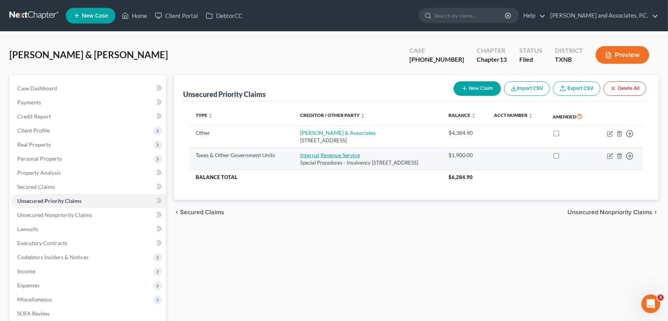
select select "0"
select select "39"
select select "2"
